Goal: Information Seeking & Learning: Check status

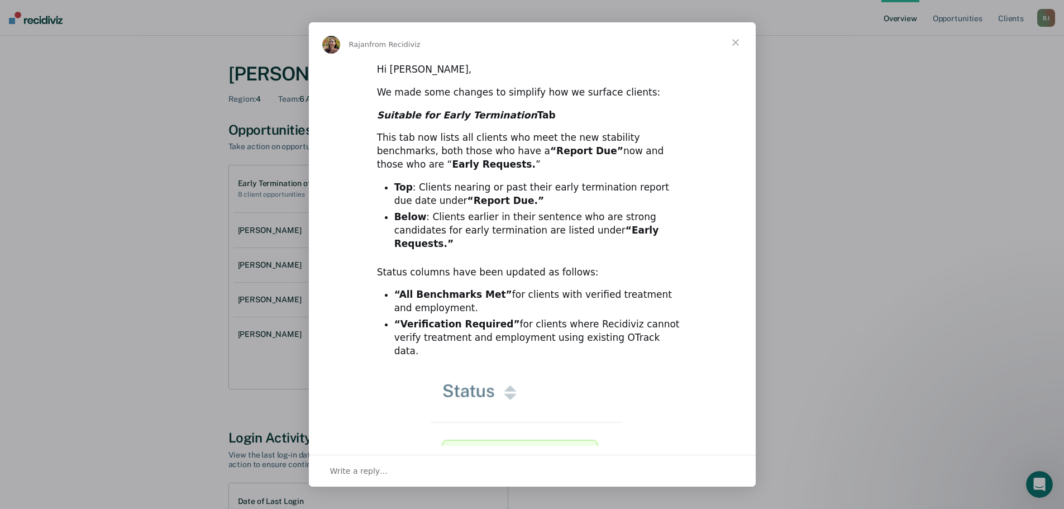
click at [737, 39] on span "Close" at bounding box center [735, 42] width 40 height 40
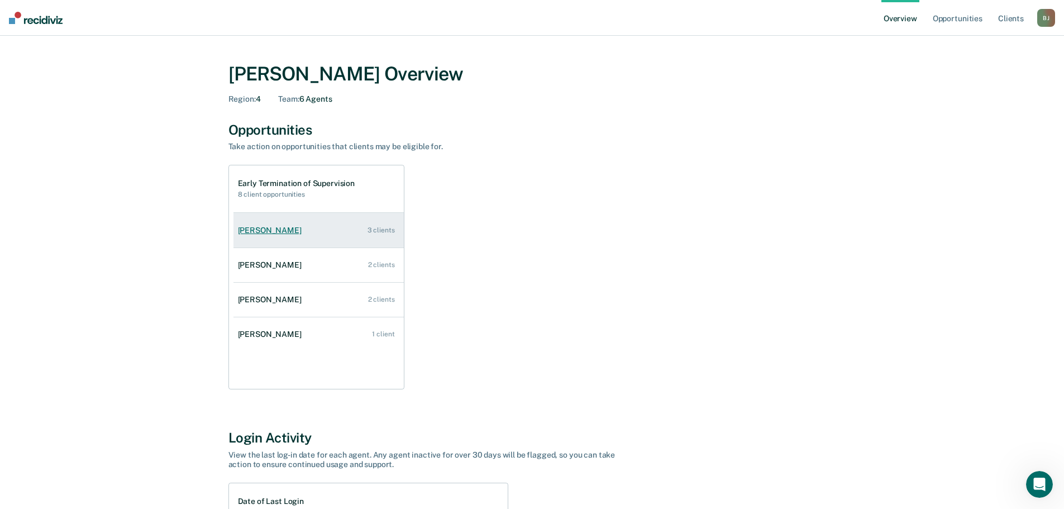
click at [312, 226] on link "[PERSON_NAME] 3 clients" at bounding box center [318, 230] width 170 height 32
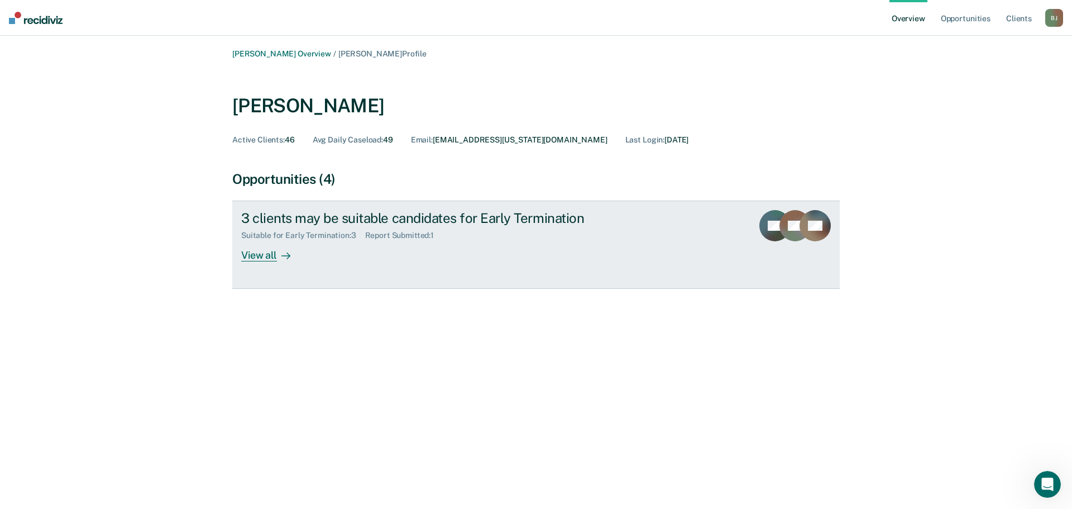
click at [266, 259] on div "View all" at bounding box center [272, 251] width 63 height 22
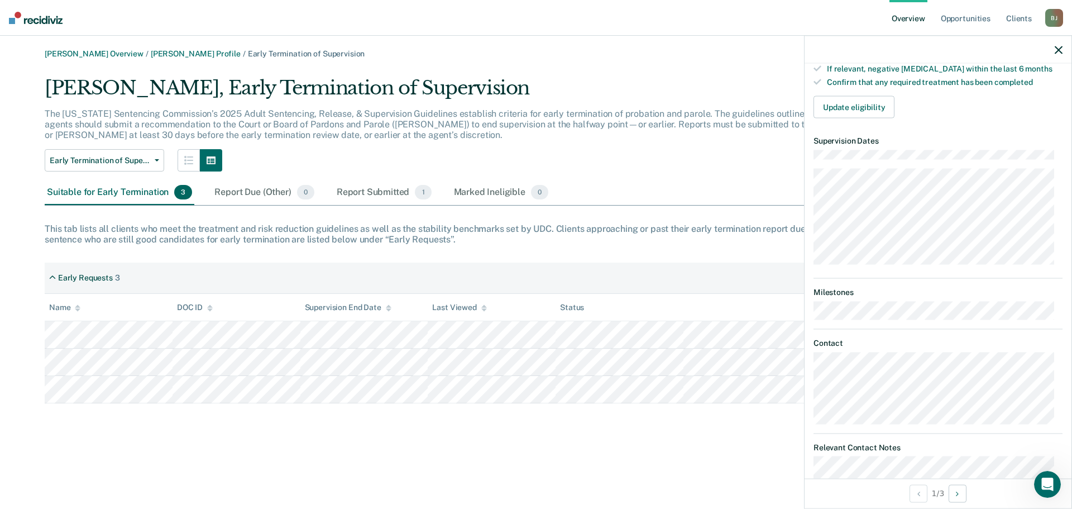
scroll to position [56, 0]
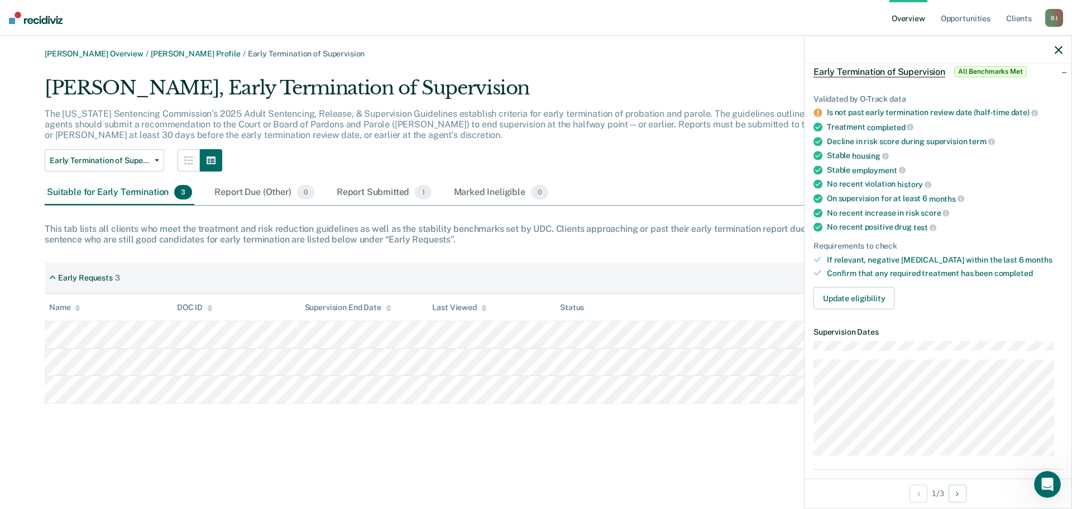
click at [1060, 48] on icon "button" at bounding box center [1059, 50] width 8 height 8
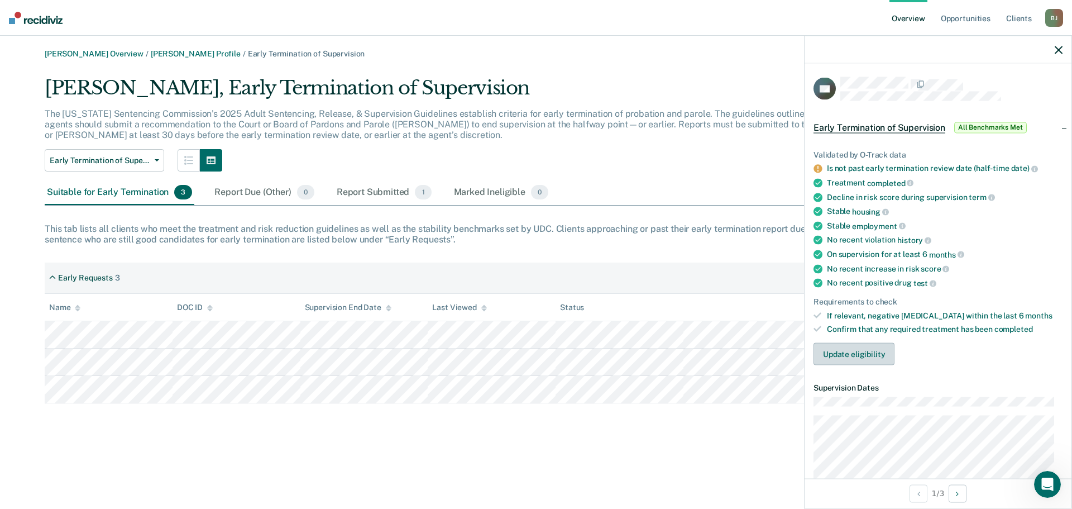
click at [853, 352] on button "Update eligibility" at bounding box center [854, 354] width 81 height 22
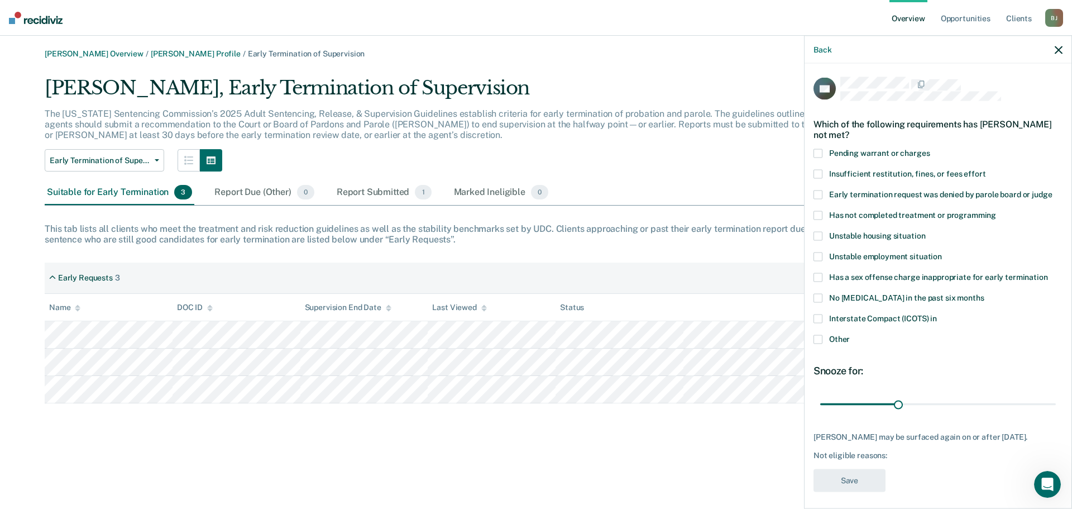
click at [1060, 48] on icon "button" at bounding box center [1059, 50] width 8 height 8
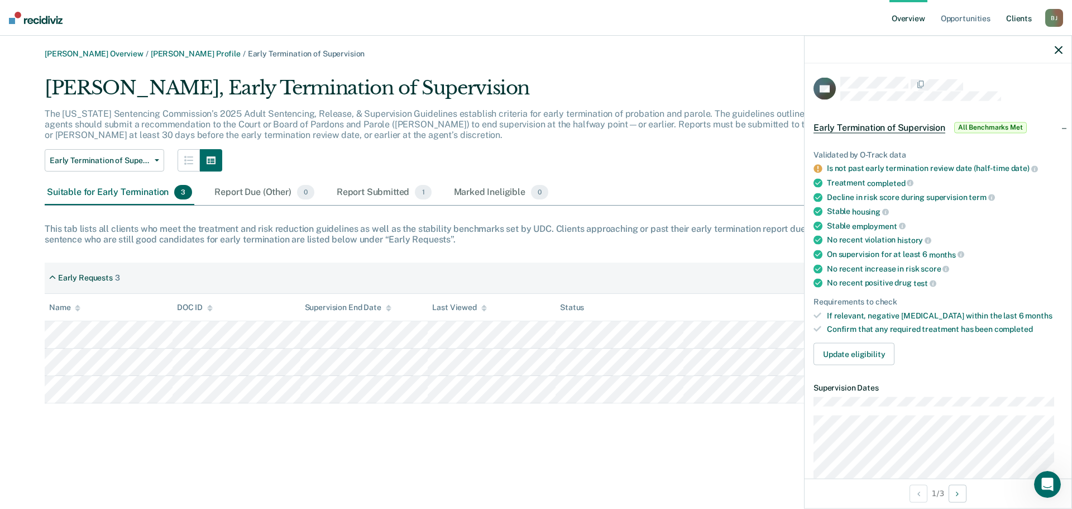
click at [1015, 15] on link "Client s" at bounding box center [1019, 18] width 30 height 36
